Goal: Ask a question

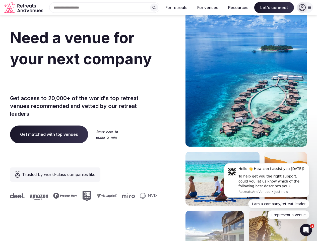
click at [158, 121] on div "Need a venue for your next company retreat? Get access to 20,000+ of the world'…" at bounding box center [158, 150] width 297 height 303
click at [104, 8] on div "Search Popular Destinations [GEOGRAPHIC_DATA], [GEOGRAPHIC_DATA] [GEOGRAPHIC_DA…" at bounding box center [102, 7] width 114 height 11
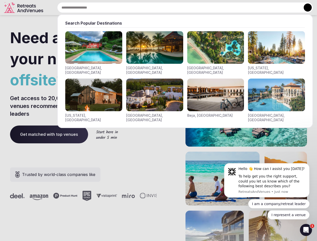
click at [154, 8] on input "text" at bounding box center [185, 7] width 256 height 11
click at [176, 8] on input "text" at bounding box center [185, 7] width 256 height 11
click at [208, 8] on input "text" at bounding box center [185, 7] width 256 height 11
click at [238, 8] on input "text" at bounding box center [185, 7] width 256 height 11
click at [274, 8] on input "text" at bounding box center [185, 7] width 256 height 11
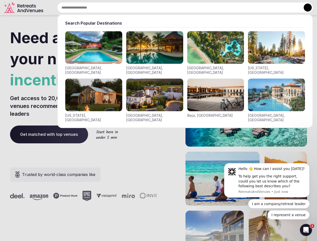
click at [305, 8] on button at bounding box center [308, 8] width 8 height 8
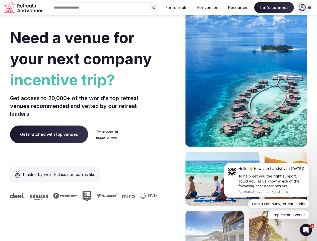
click at [267, 180] on div "To help get you the right support, could you let us know which of the following…" at bounding box center [271, 181] width 67 height 15
